Goal: Task Accomplishment & Management: Use online tool/utility

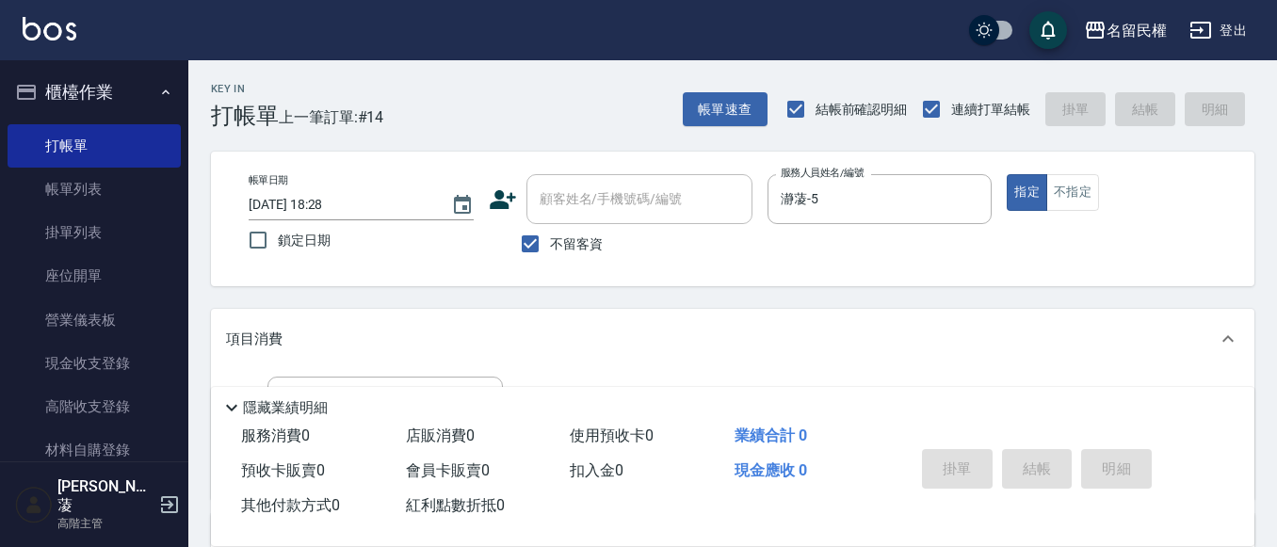
drag, startPoint x: 334, startPoint y: 347, endPoint x: 354, endPoint y: 414, distance: 70.6
drag, startPoint x: 354, startPoint y: 414, endPoint x: 292, endPoint y: 250, distance: 176.1
click at [296, 252] on label "鎖定日期" at bounding box center [348, 240] width 220 height 40
click at [278, 252] on input "鎖定日期" at bounding box center [258, 240] width 40 height 40
drag, startPoint x: 282, startPoint y: 269, endPoint x: 268, endPoint y: 264, distance: 14.3
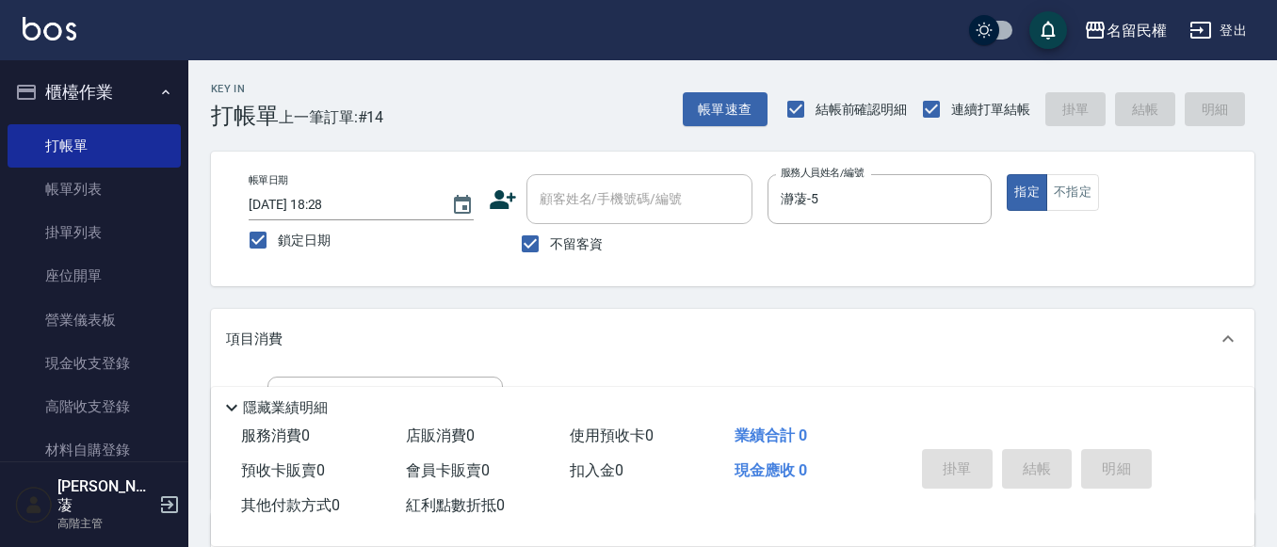
click at [271, 271] on div "帳單日期 [DATE] 18:28 鎖定日期 顧客姓名/手機號碼/編號 顧客姓名/手機號碼/編號 不留客資 服務人員姓名/編號 瀞蓤-5 服務人員姓名/編號 …" at bounding box center [732, 219] width 1043 height 135
click at [243, 229] on input "鎖定日期" at bounding box center [258, 240] width 40 height 40
checkbox input "false"
type input "[DATE] 19:00"
click at [246, 217] on div "帳單日期 [DATE] 19:00 鎖定日期 顧客姓名/手機號碼/編號 顧客姓名/手機號碼/編號 不留客資 服務人員姓名/編號 瀞蓤-5 服務人員姓名/編號 …" at bounding box center [733, 218] width 998 height 89
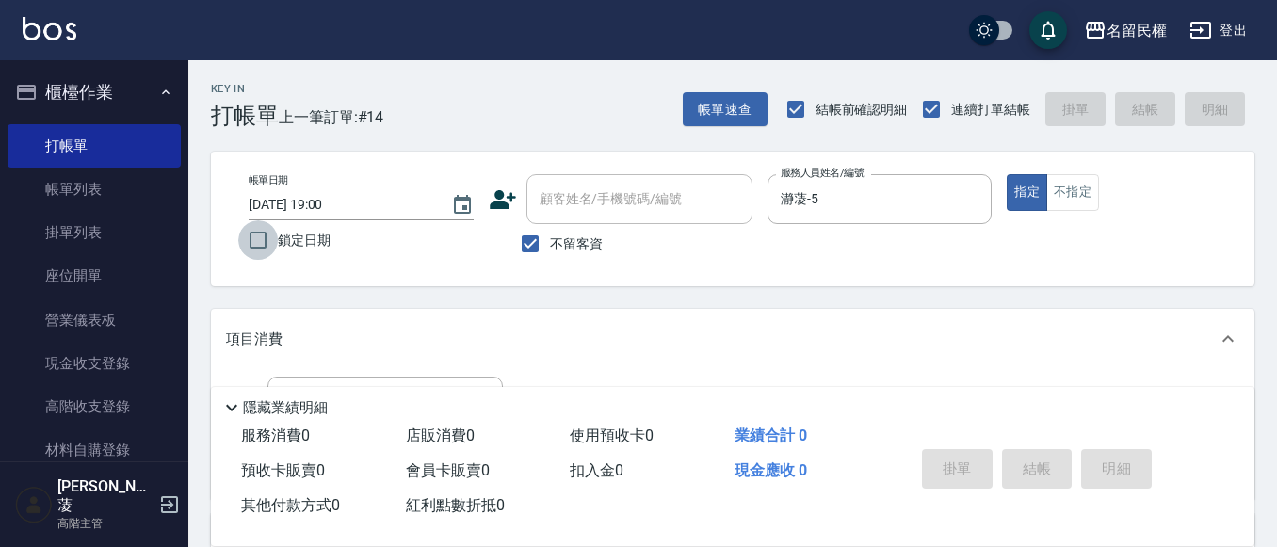
click at [254, 227] on input "鎖定日期" at bounding box center [258, 240] width 40 height 40
click at [260, 242] on input "鎖定日期" at bounding box center [258, 240] width 40 height 40
checkbox input "false"
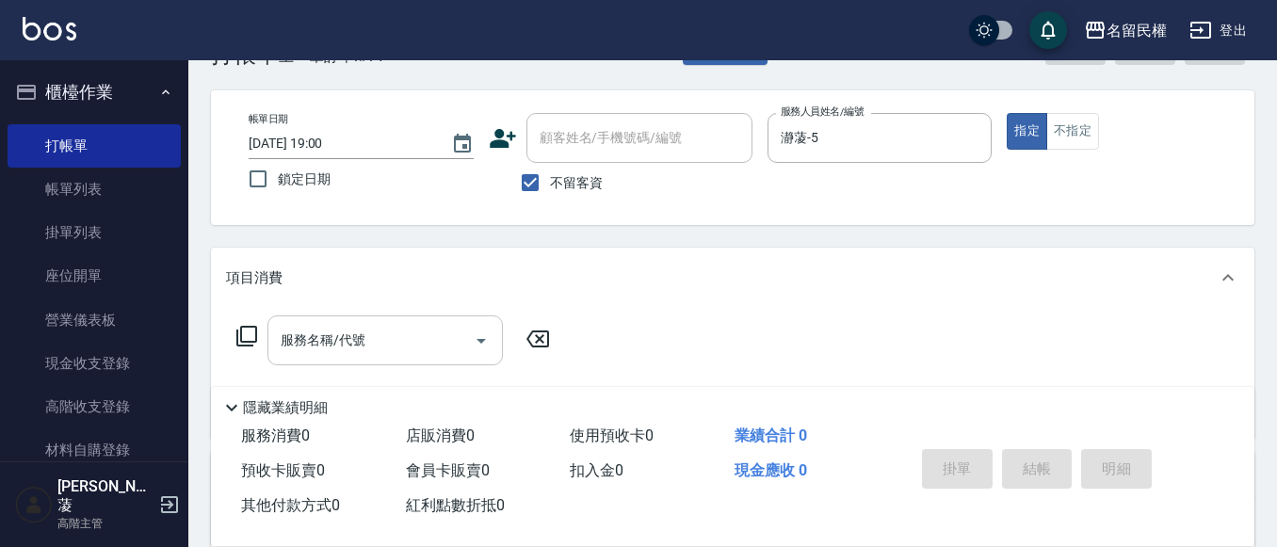
scroll to position [94, 0]
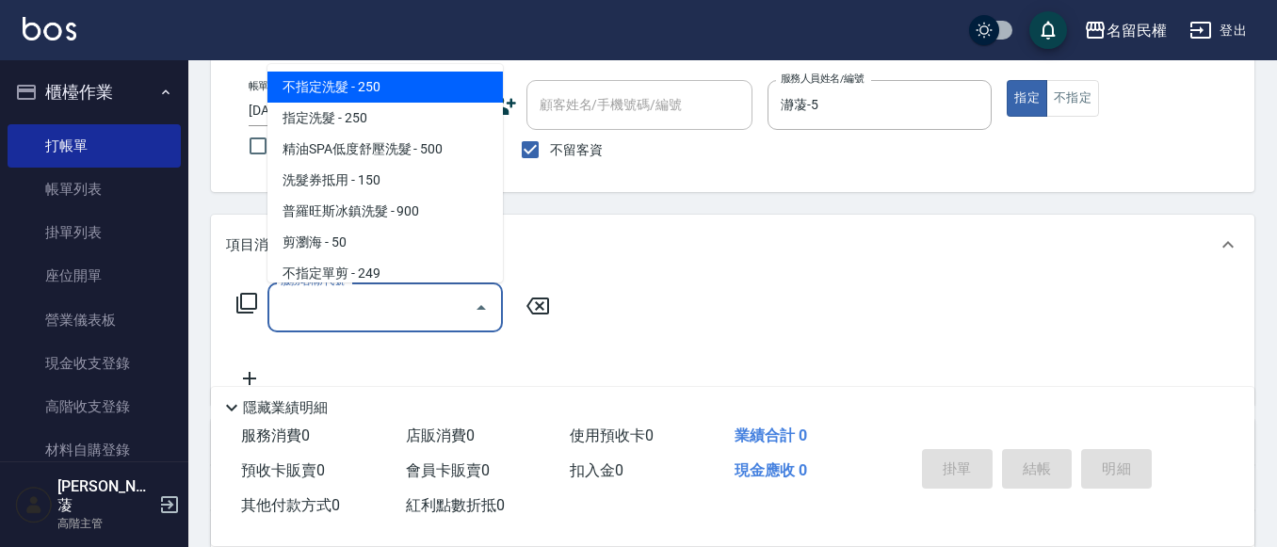
click at [354, 314] on input "服務名稱/代號" at bounding box center [371, 307] width 190 height 33
type input "ˊ"
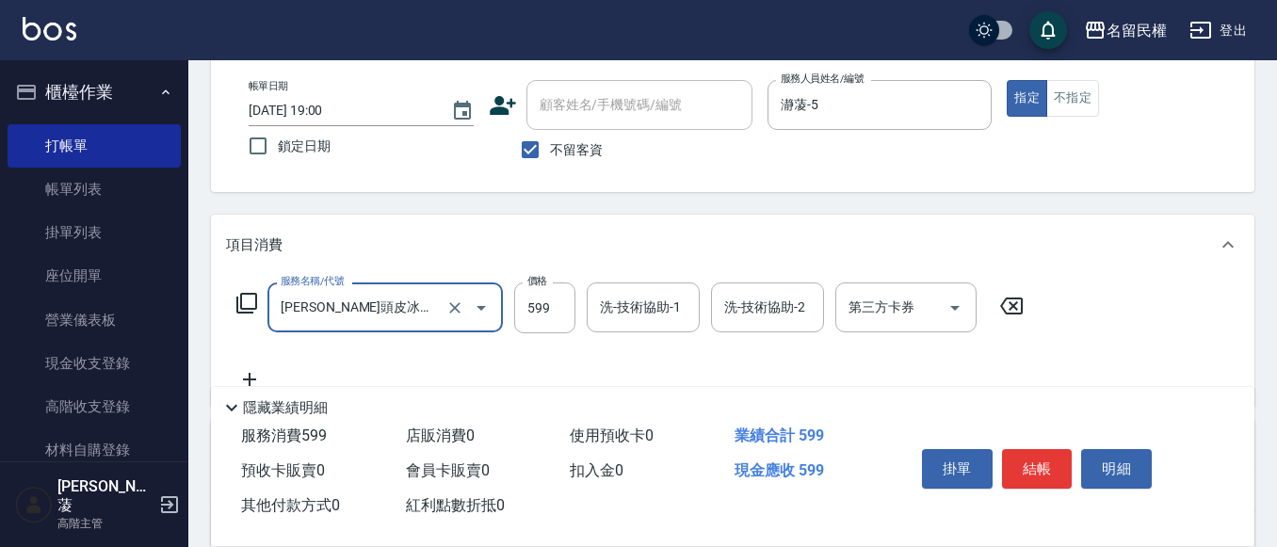
type input "[PERSON_NAME]頭皮冰鎮舒活洗髮(607)"
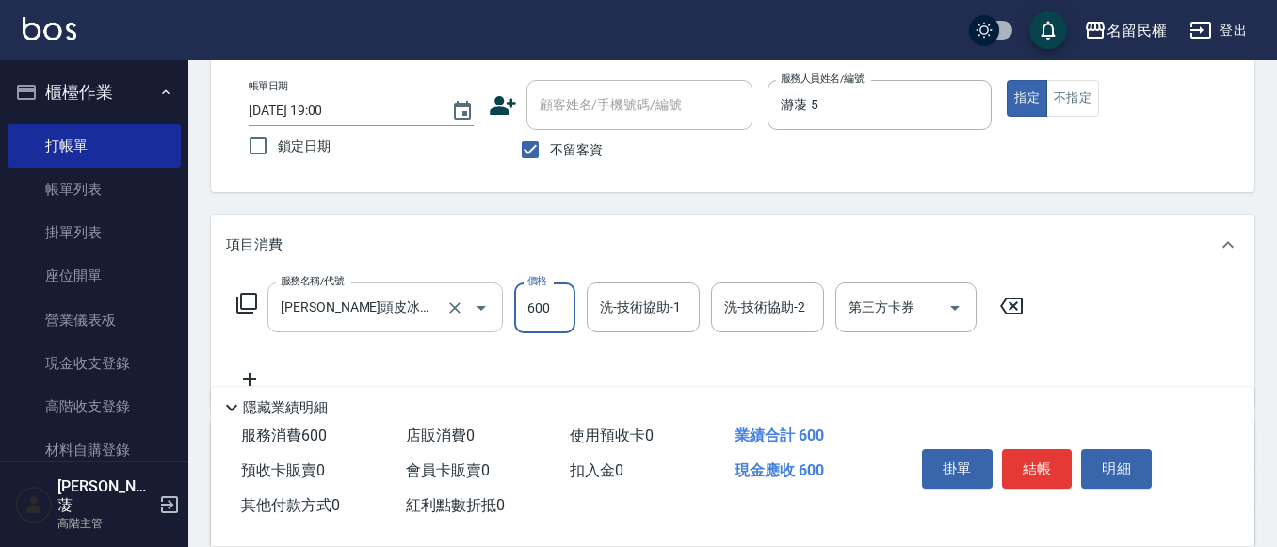
type input "600"
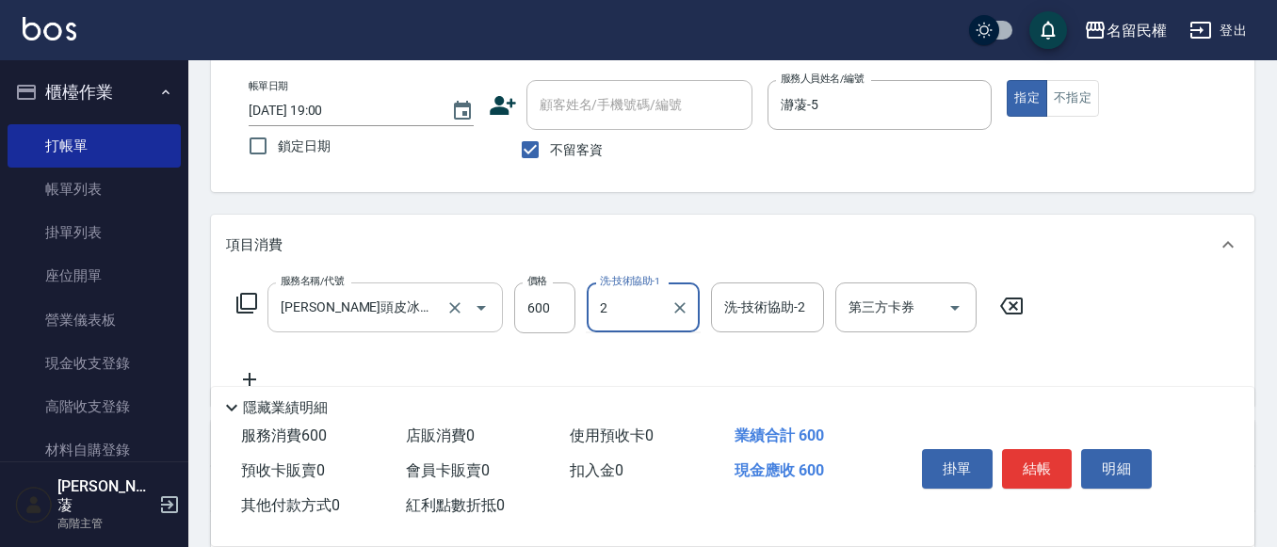
type input "2"
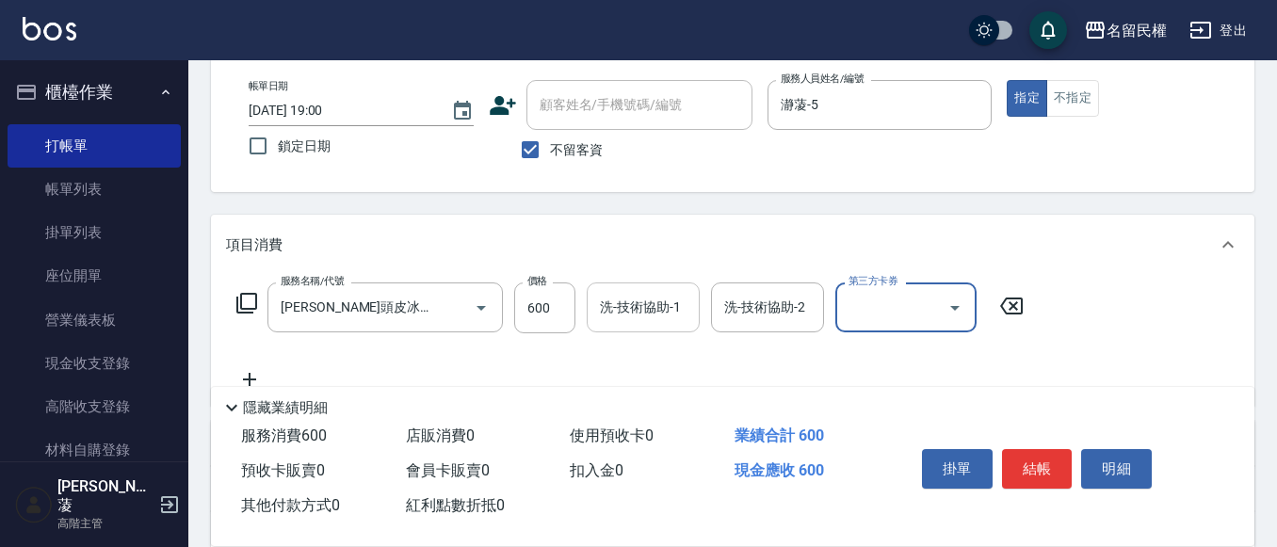
drag, startPoint x: 687, startPoint y: 297, endPoint x: 664, endPoint y: 286, distance: 25.7
click at [680, 298] on input "洗-技術協助-1" at bounding box center [643, 307] width 96 height 33
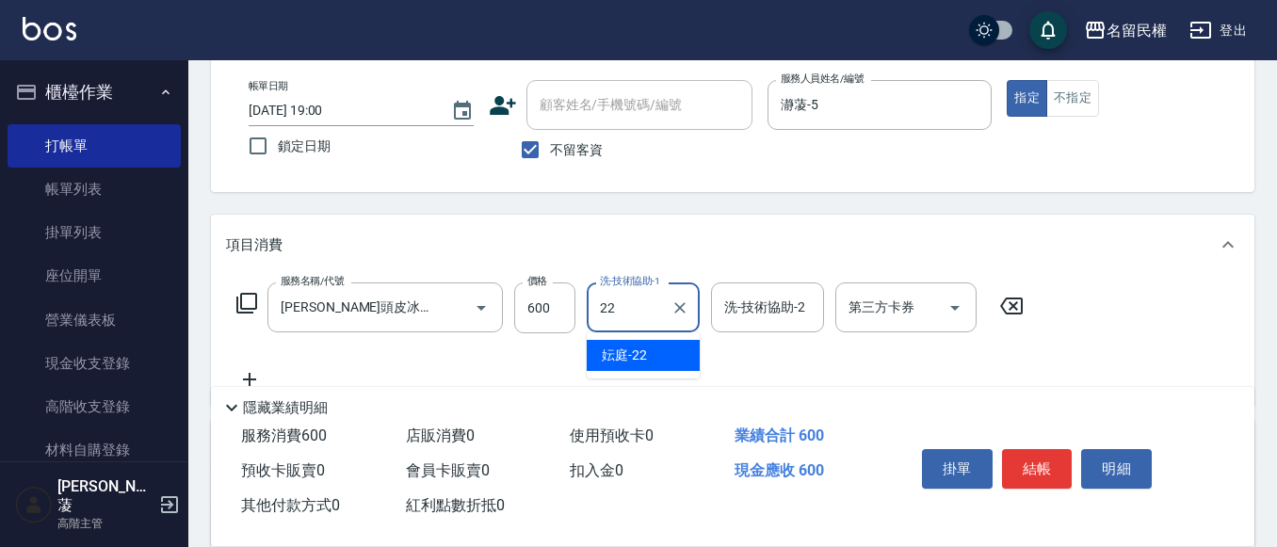
type input "妘庭-22"
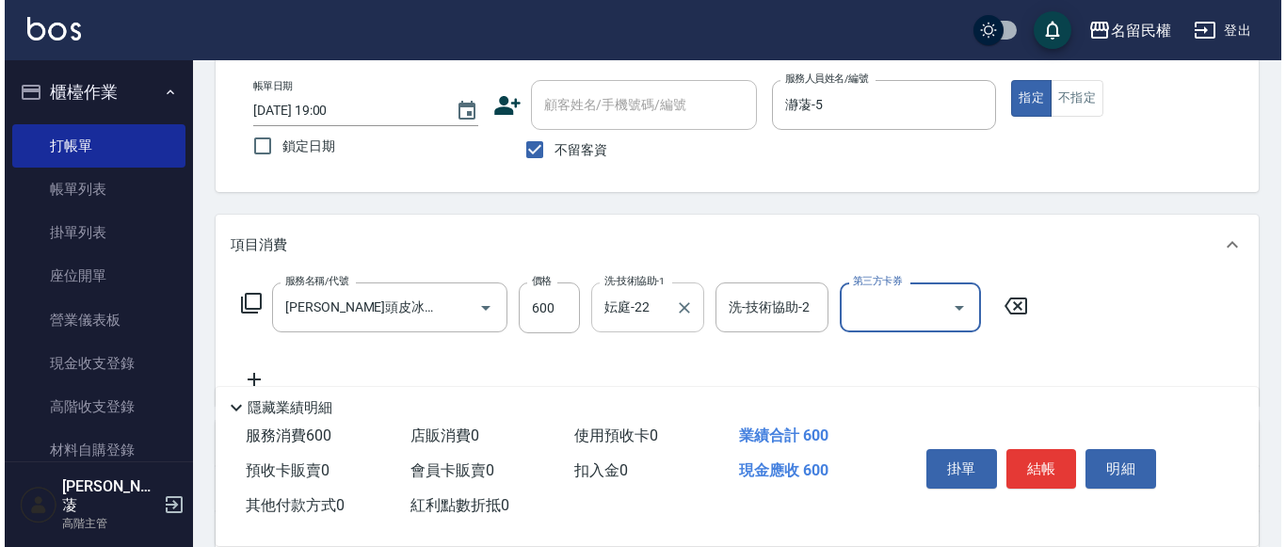
scroll to position [0, 0]
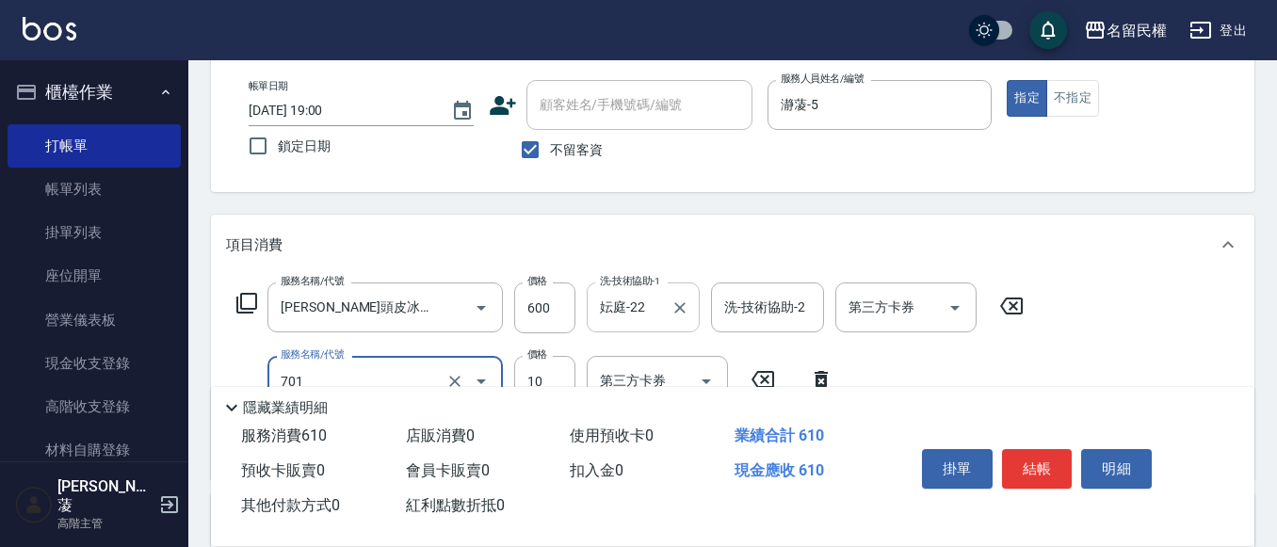
type input "潤絲(701)"
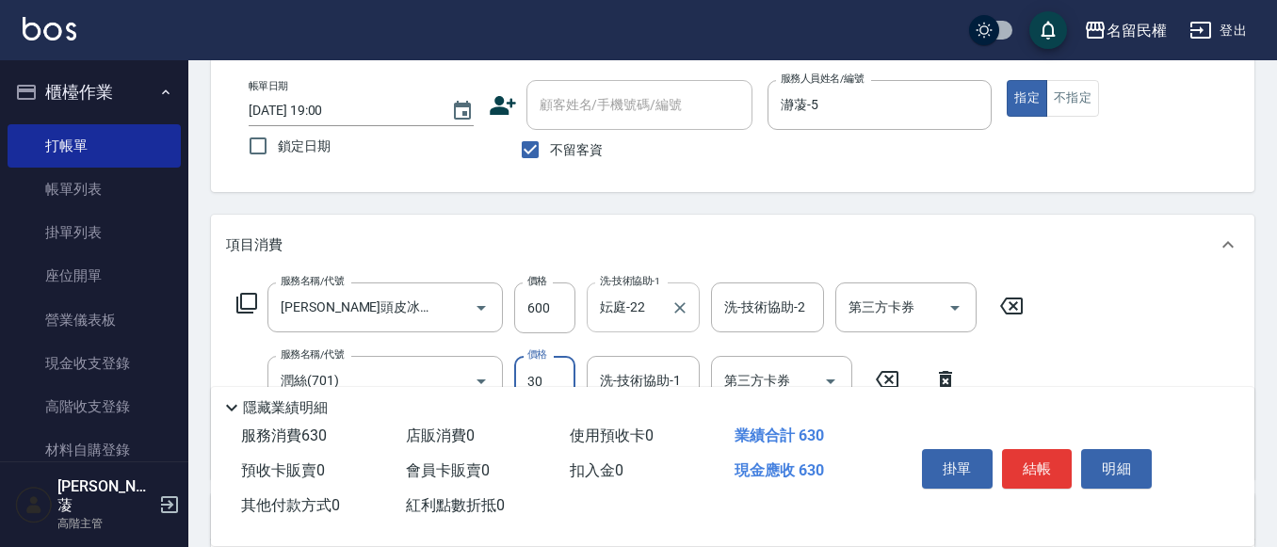
type input "30"
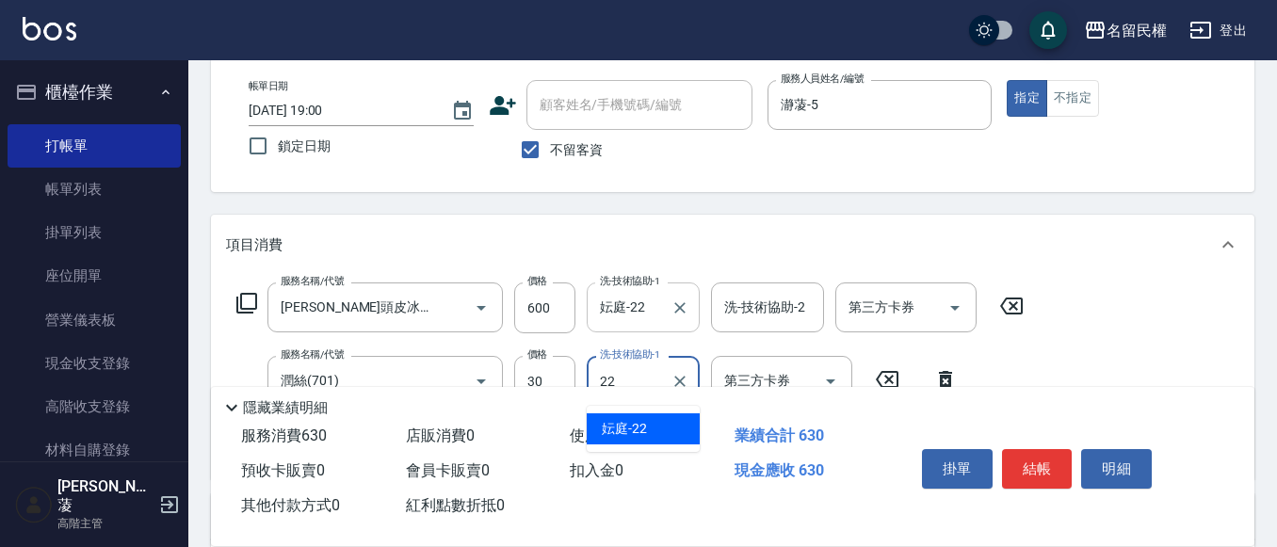
type input "妘庭-22"
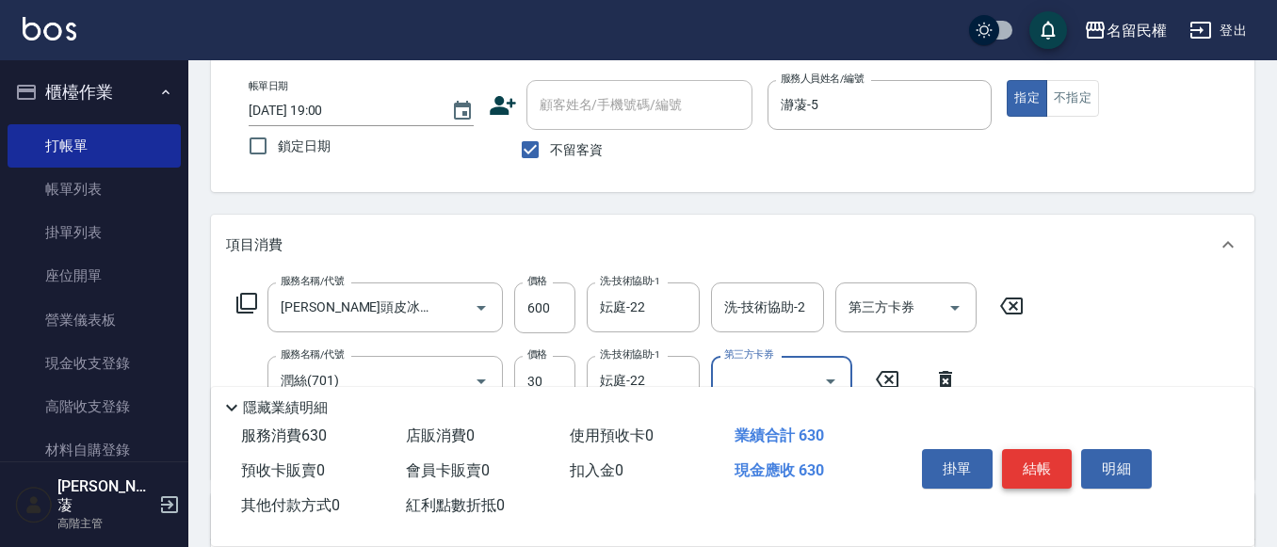
click at [1044, 452] on button "結帳" at bounding box center [1037, 469] width 71 height 40
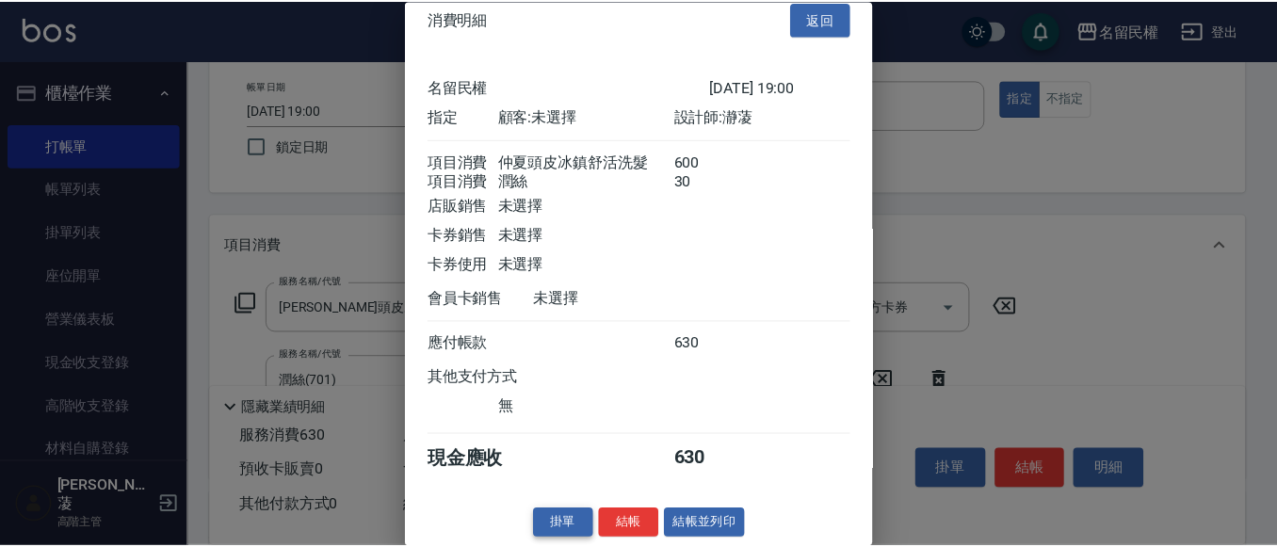
scroll to position [47, 0]
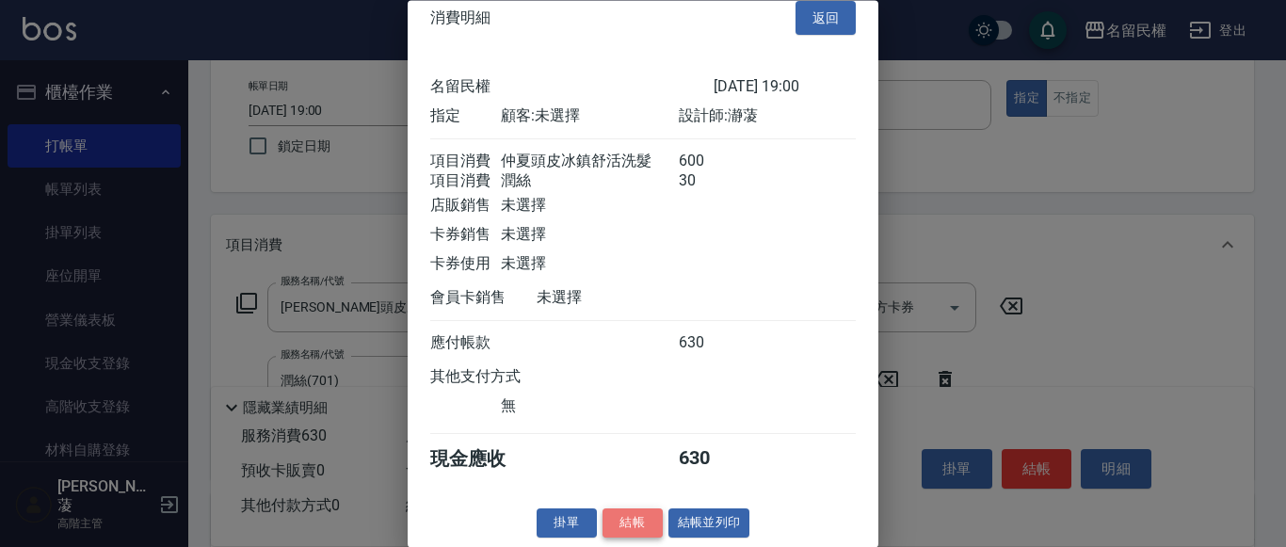
click at [603, 517] on button "結帳" at bounding box center [633, 523] width 60 height 29
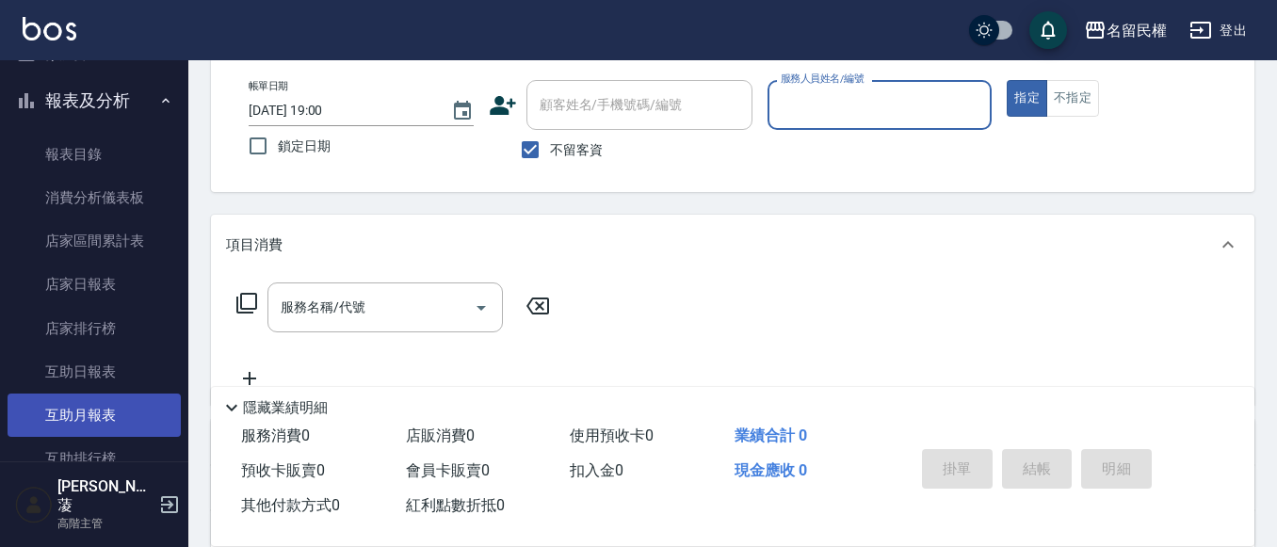
scroll to position [659, 0]
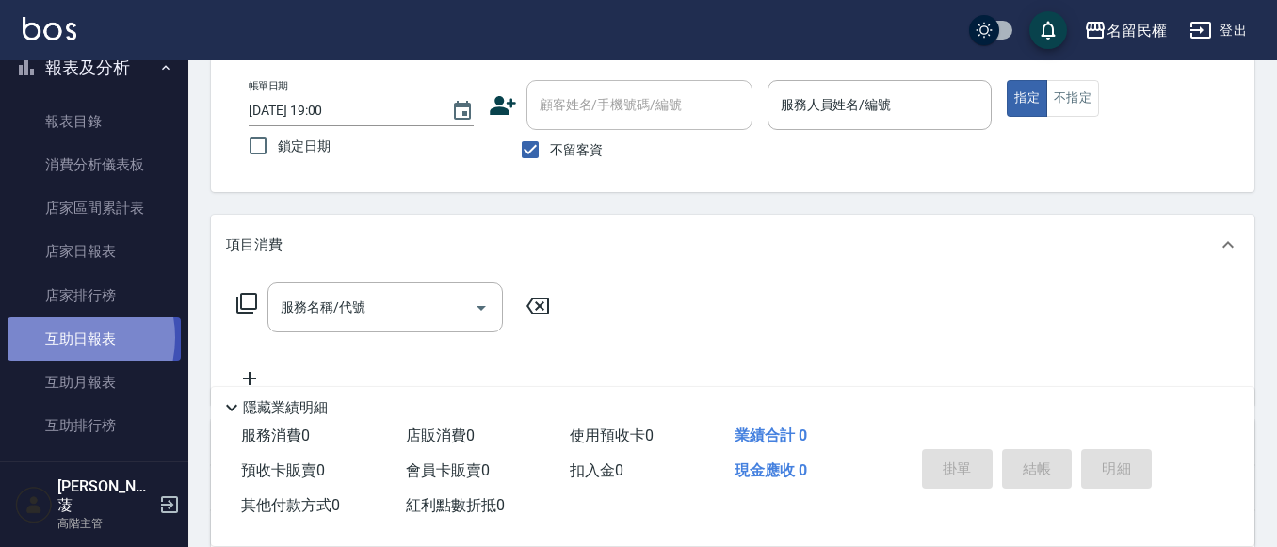
drag, startPoint x: 60, startPoint y: 338, endPoint x: 70, endPoint y: 322, distance: 18.6
click at [60, 335] on link "互助日報表" at bounding box center [94, 338] width 173 height 43
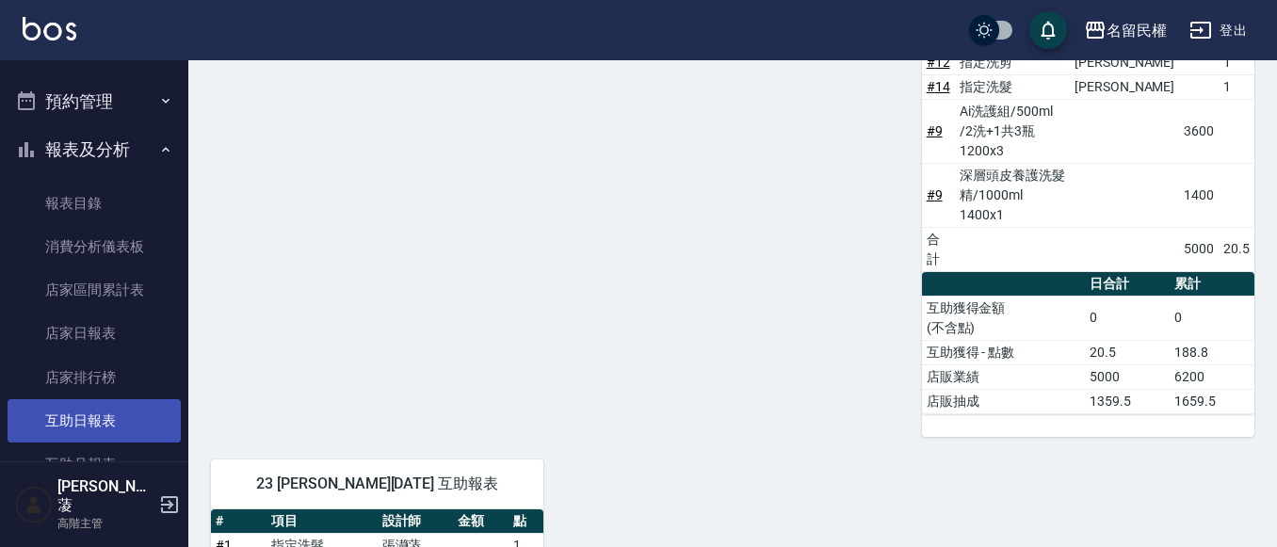
scroll to position [659, 0]
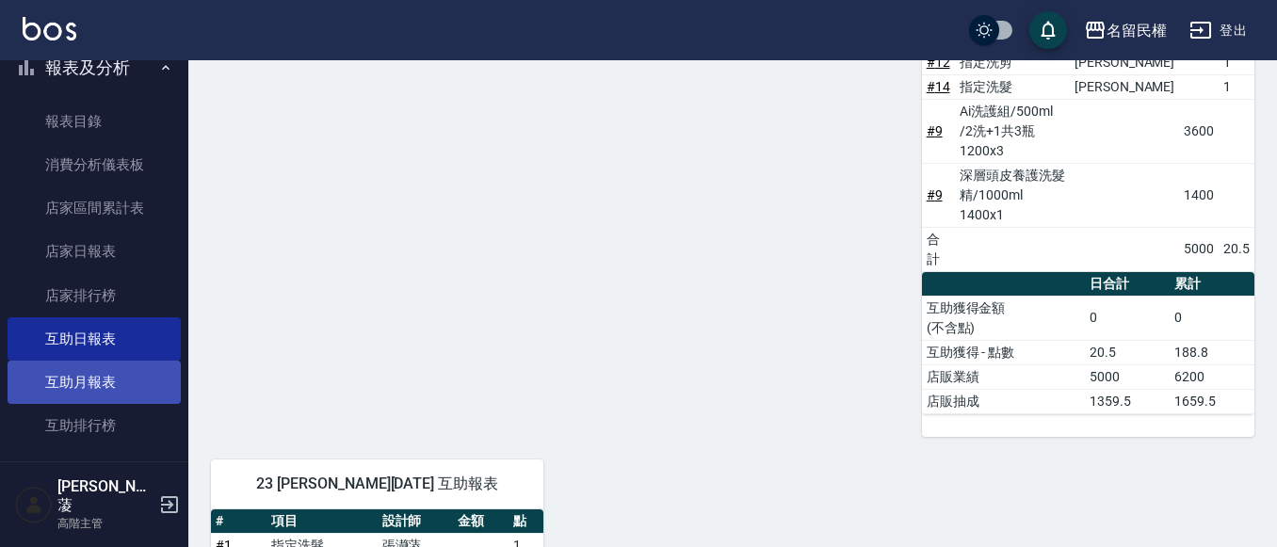
click at [115, 392] on link "互助月報表" at bounding box center [94, 382] width 173 height 43
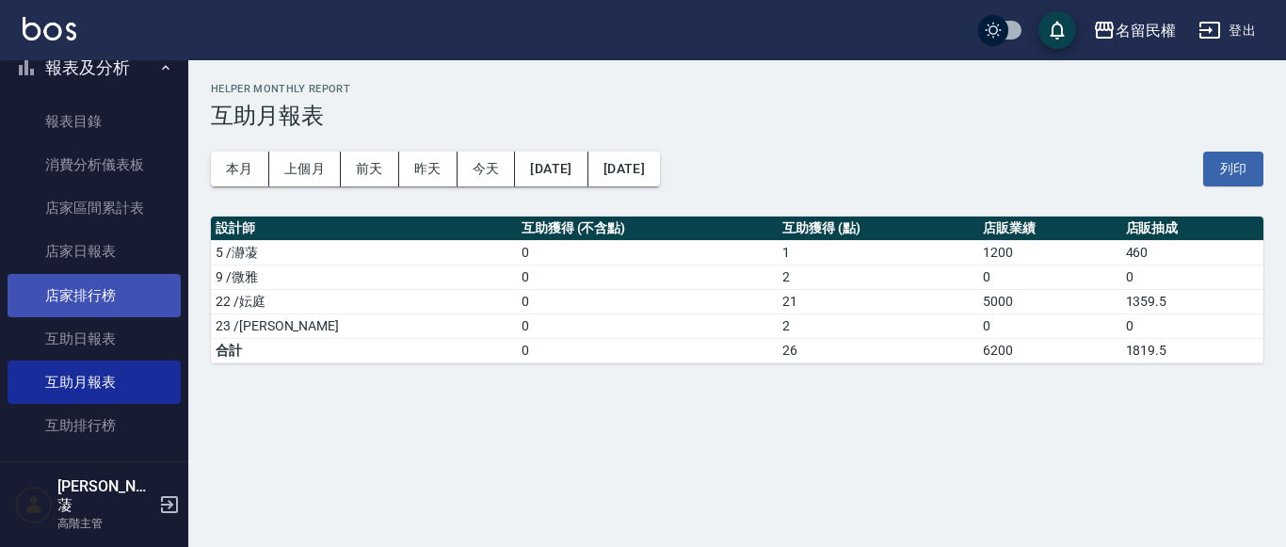
click at [122, 314] on link "店家排行榜" at bounding box center [94, 295] width 173 height 43
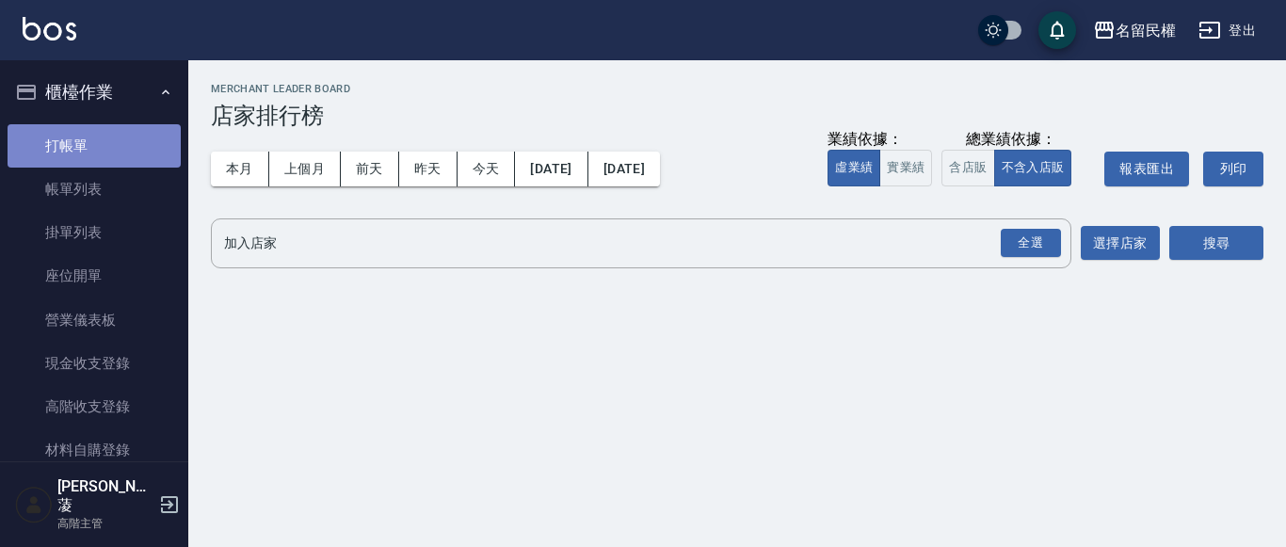
click at [115, 150] on link "打帳單" at bounding box center [94, 145] width 173 height 43
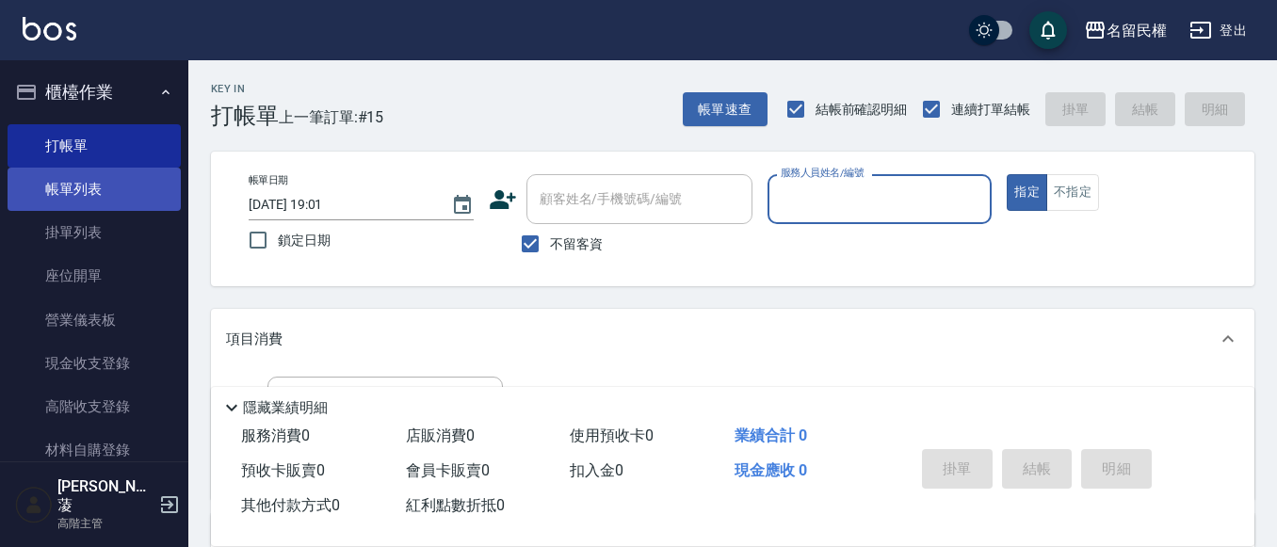
click at [90, 178] on link "帳單列表" at bounding box center [94, 189] width 173 height 43
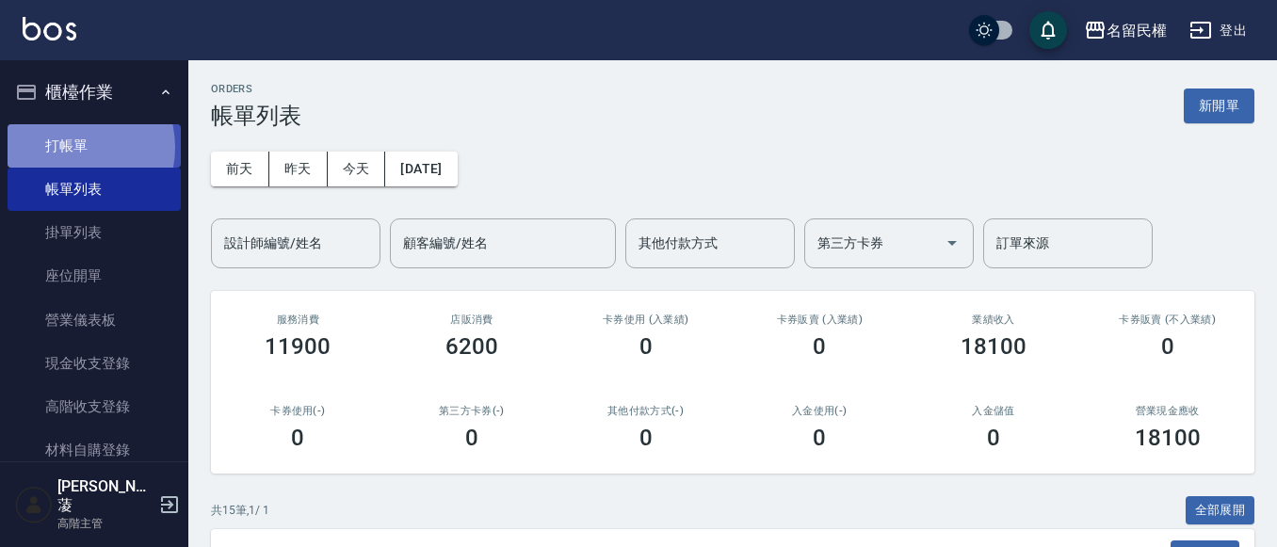
click at [69, 147] on link "打帳單" at bounding box center [94, 145] width 173 height 43
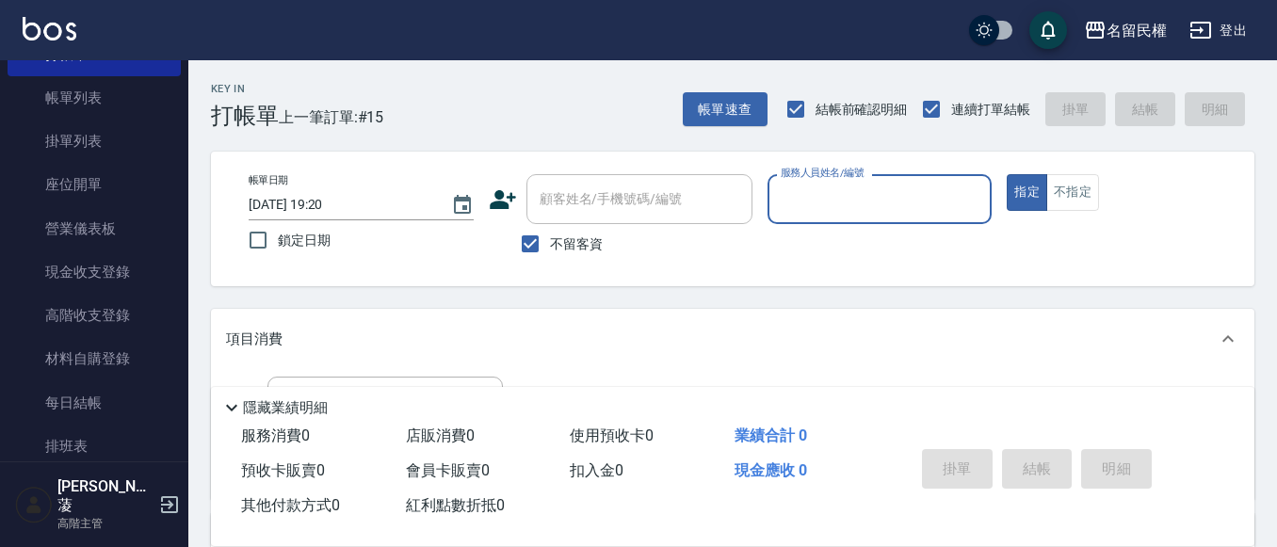
scroll to position [377, 0]
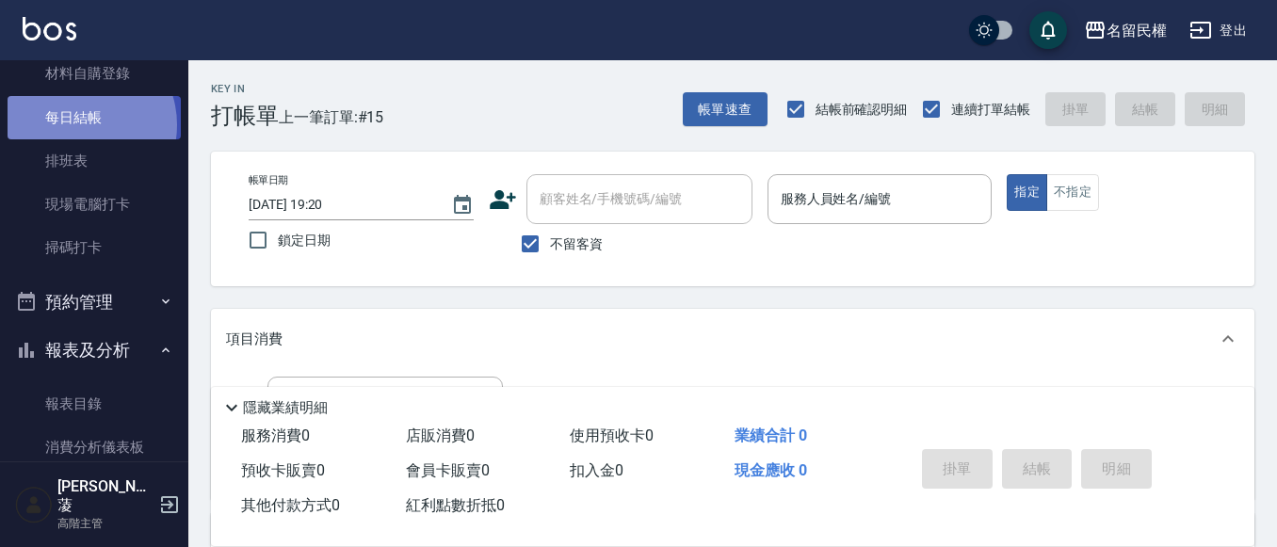
click at [80, 124] on link "每日結帳" at bounding box center [94, 117] width 173 height 43
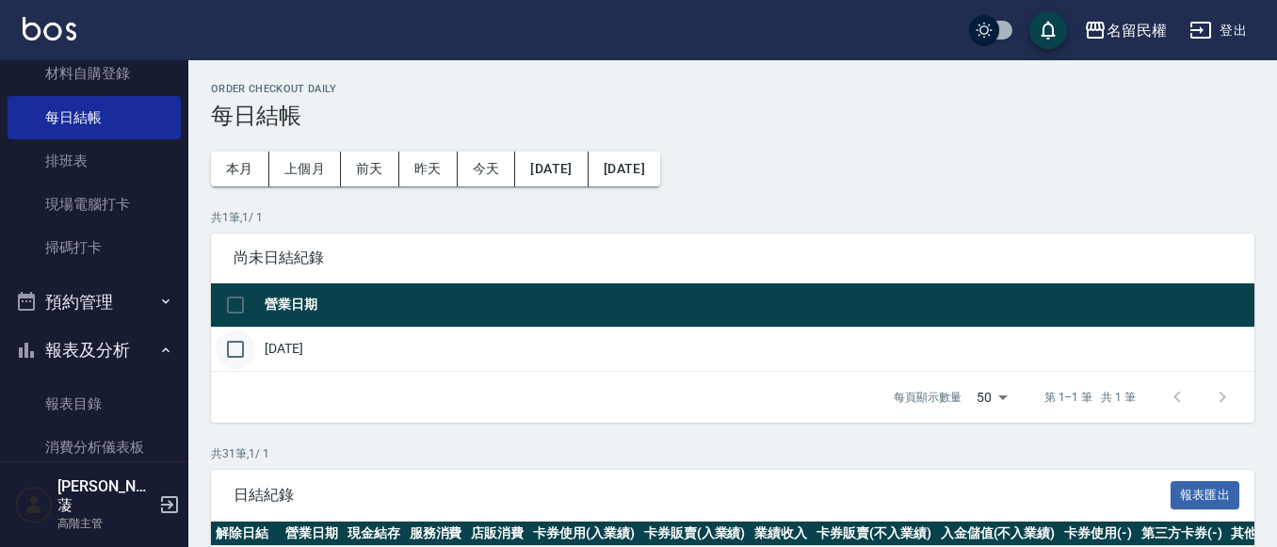
click at [235, 347] on input "checkbox" at bounding box center [236, 350] width 40 height 40
checkbox input "true"
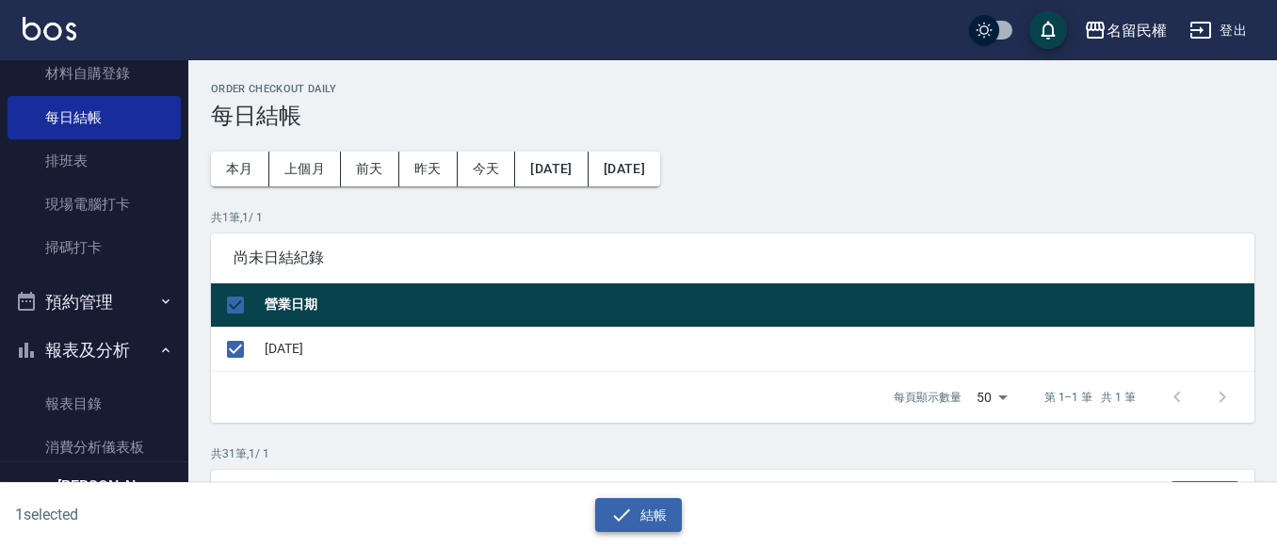
click at [657, 508] on button "結帳" at bounding box center [639, 515] width 88 height 35
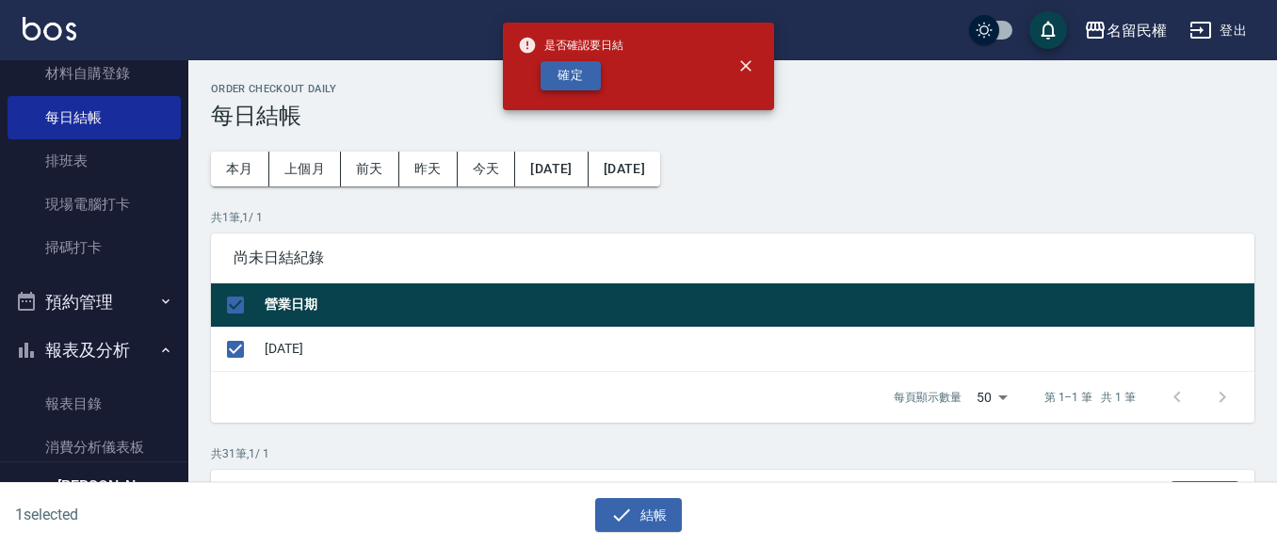
click at [570, 89] on button "確定" at bounding box center [570, 75] width 60 height 29
checkbox input "false"
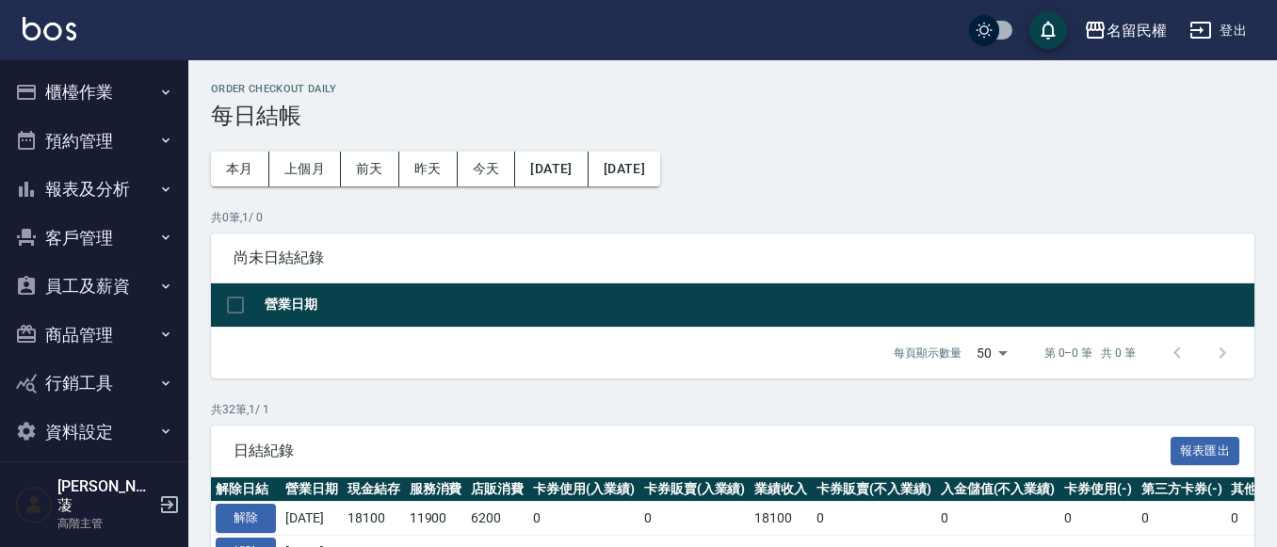
click at [127, 184] on button "報表及分析" at bounding box center [94, 189] width 173 height 49
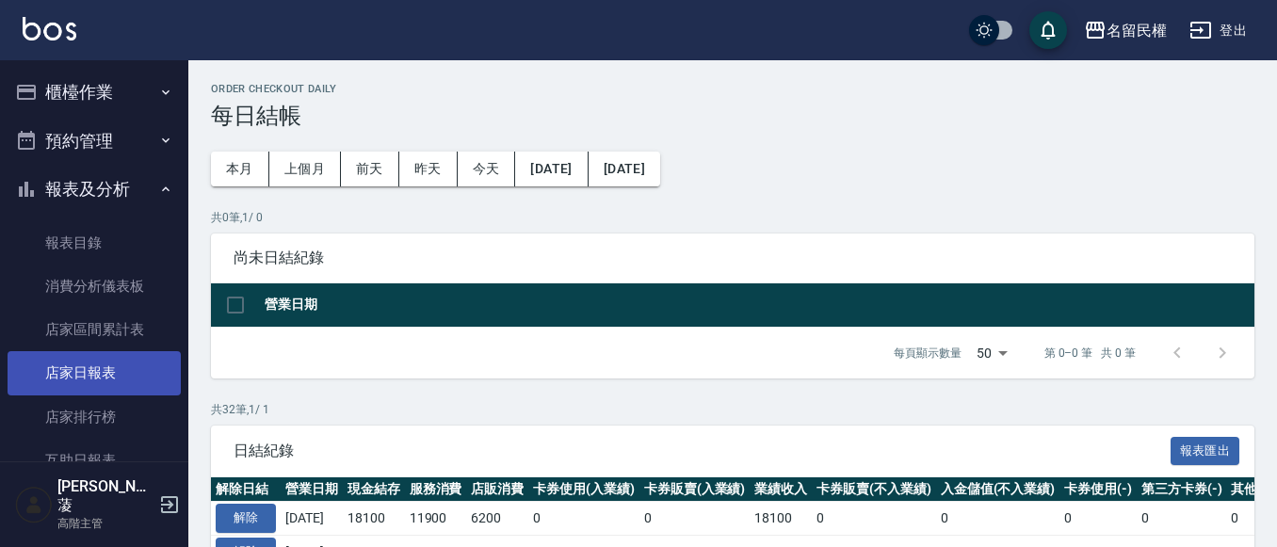
click at [119, 365] on link "店家日報表" at bounding box center [94, 372] width 173 height 43
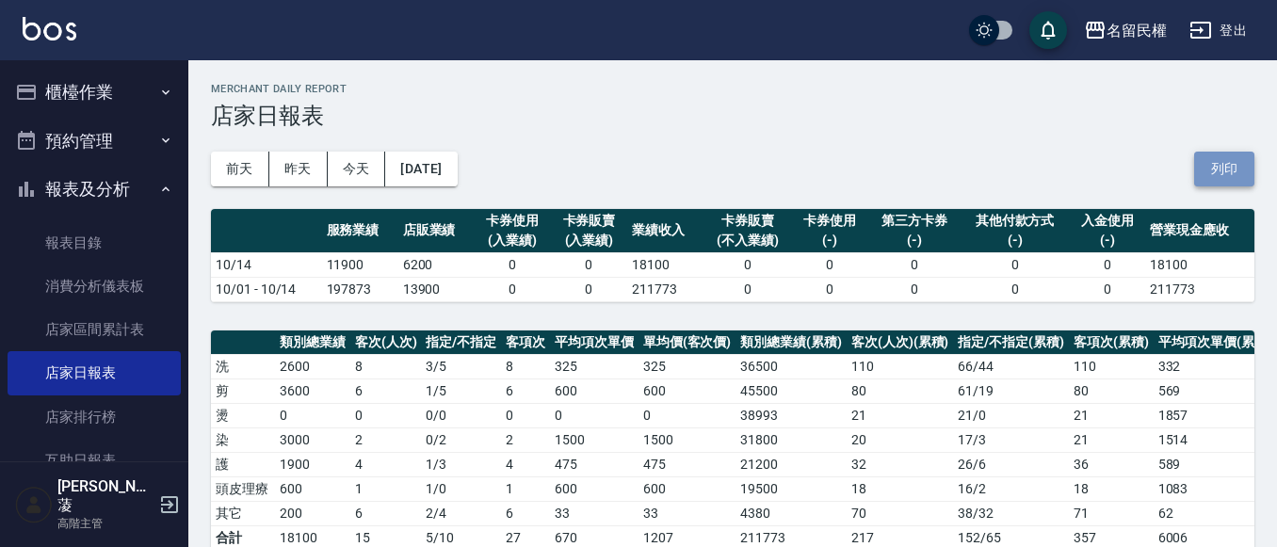
click at [1241, 158] on button "列印" at bounding box center [1224, 169] width 60 height 35
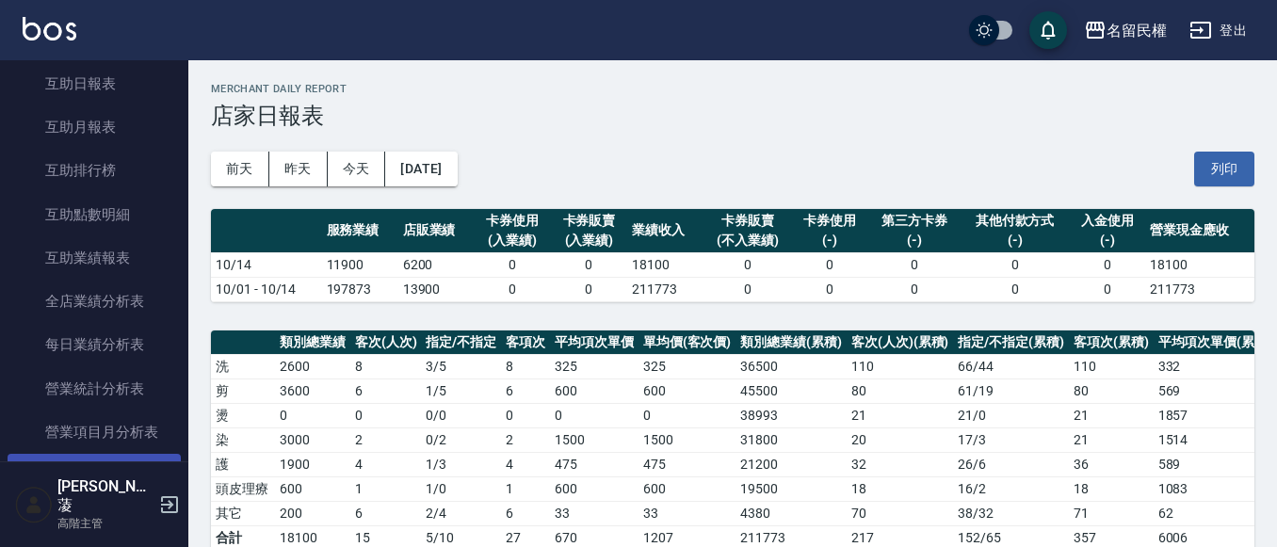
scroll to position [471, 0]
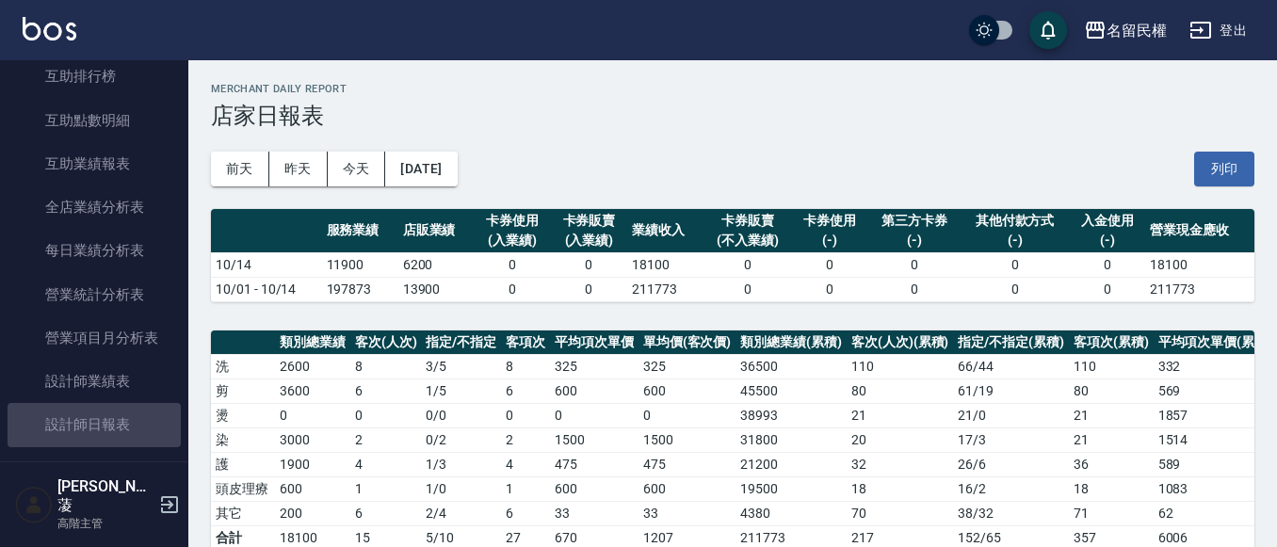
drag, startPoint x: 135, startPoint y: 421, endPoint x: 232, endPoint y: 379, distance: 105.5
click at [136, 420] on link "設計師日報表" at bounding box center [94, 424] width 173 height 43
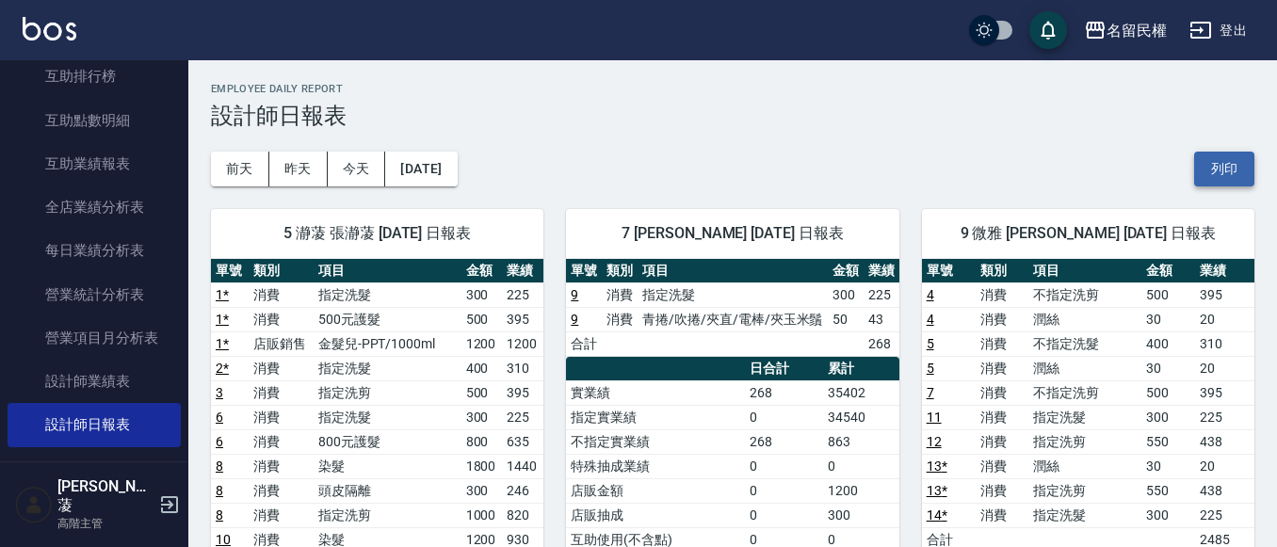
click at [1220, 185] on button "列印" at bounding box center [1224, 169] width 60 height 35
